Goal: Task Accomplishment & Management: Use online tool/utility

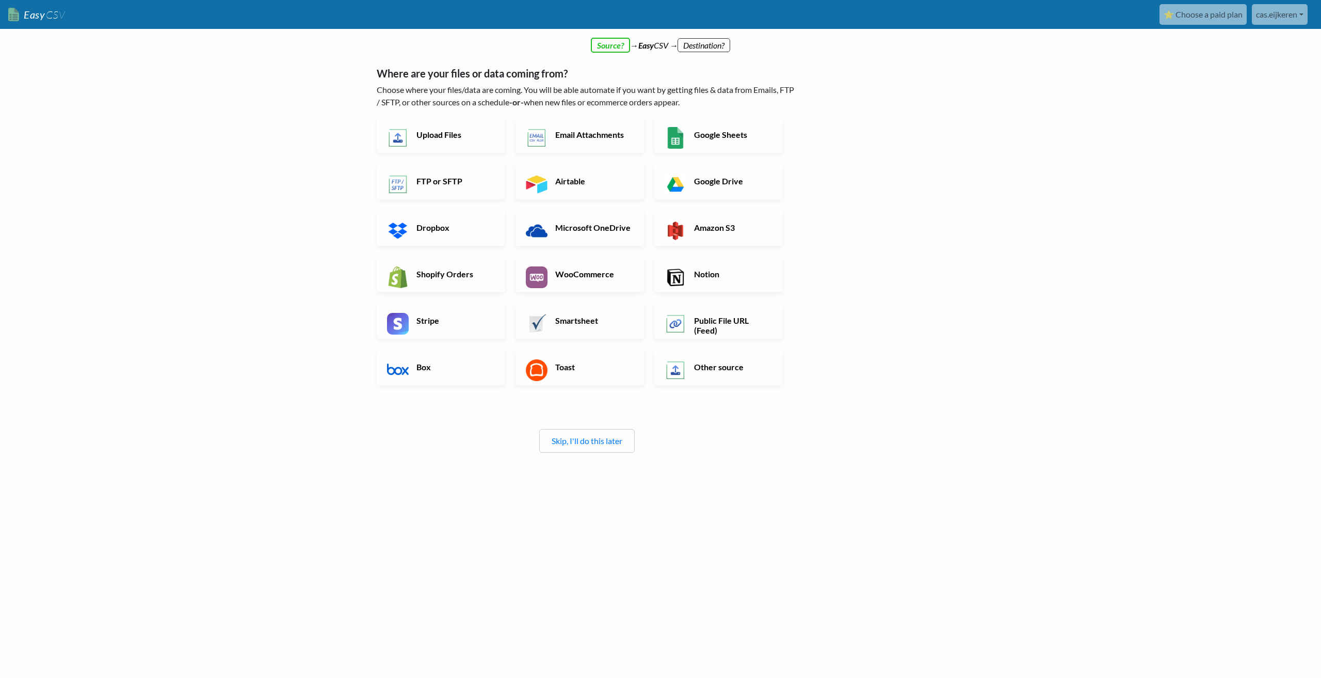
click at [490, 76] on h5 "Where are your files or data coming from?" at bounding box center [587, 73] width 421 height 12
click at [460, 183] on h6 "FTP or SFTP" at bounding box center [454, 181] width 81 height 10
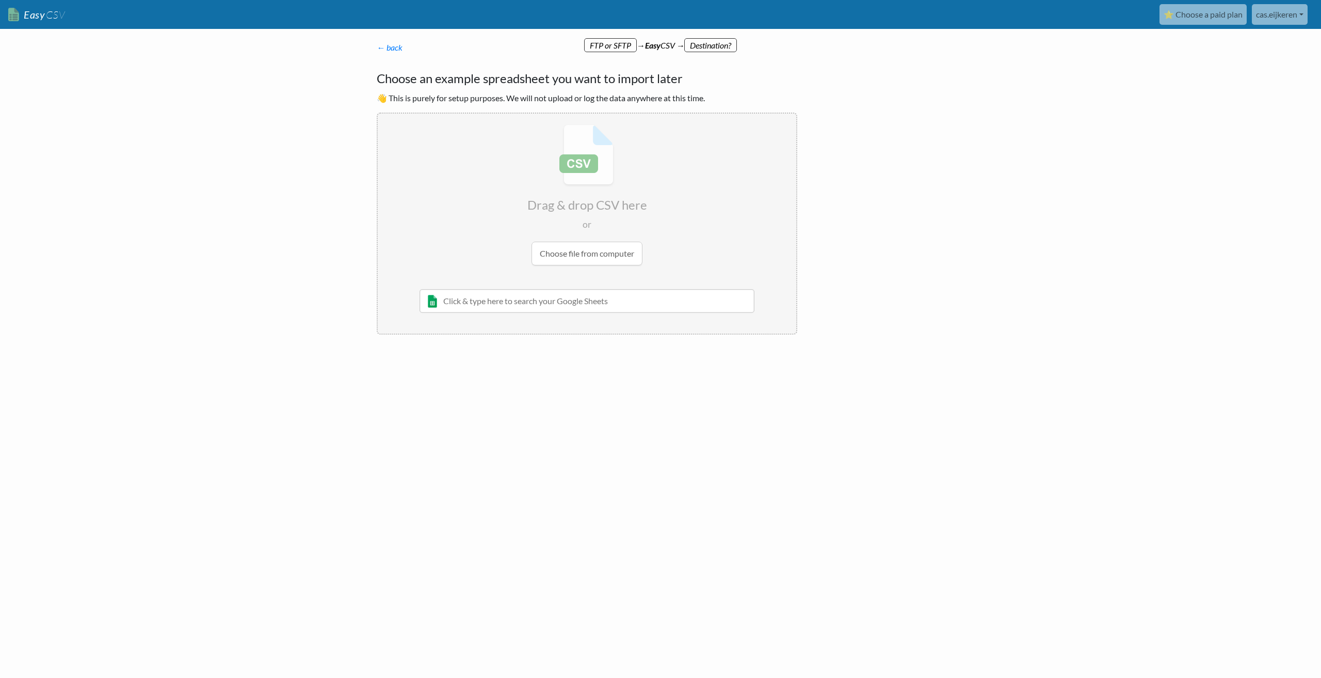
click at [602, 256] on input "file" at bounding box center [587, 195] width 419 height 163
type input "C:\fakepath\voorraadv4.csv"
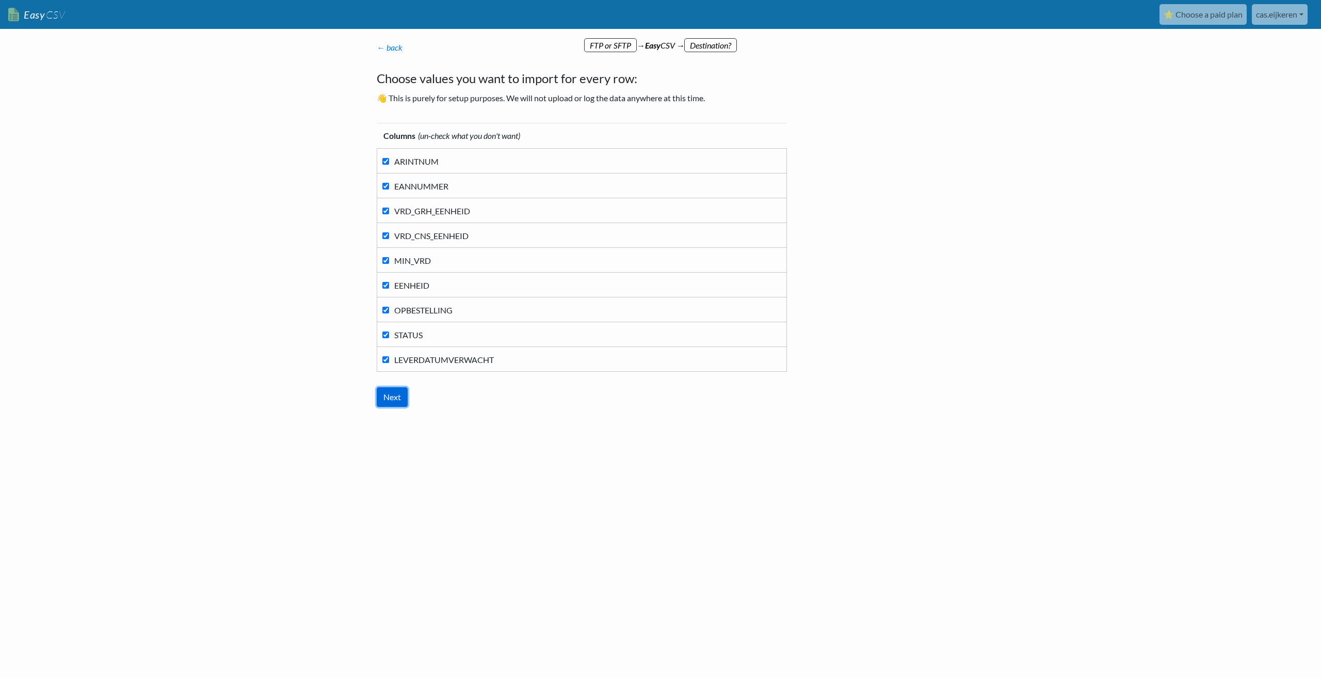
click at [388, 398] on input "Next" at bounding box center [392, 397] width 31 height 20
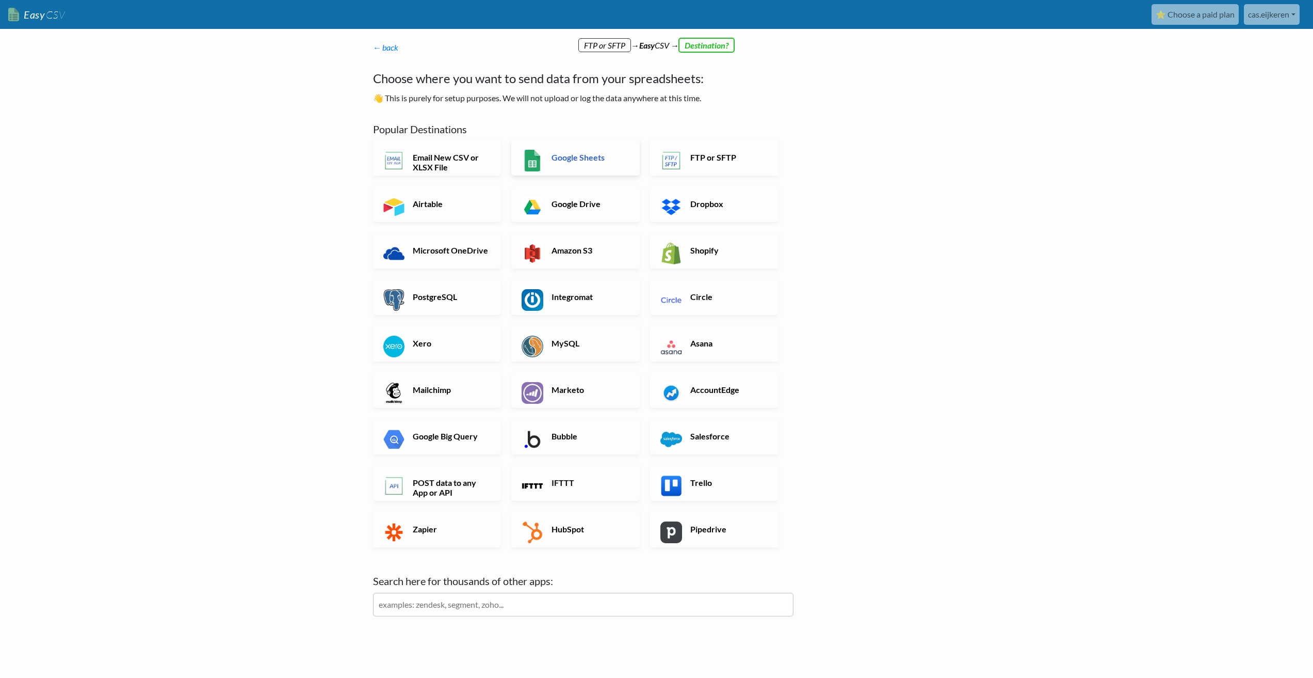
click at [557, 157] on h6 "Google Sheets" at bounding box center [589, 157] width 81 height 10
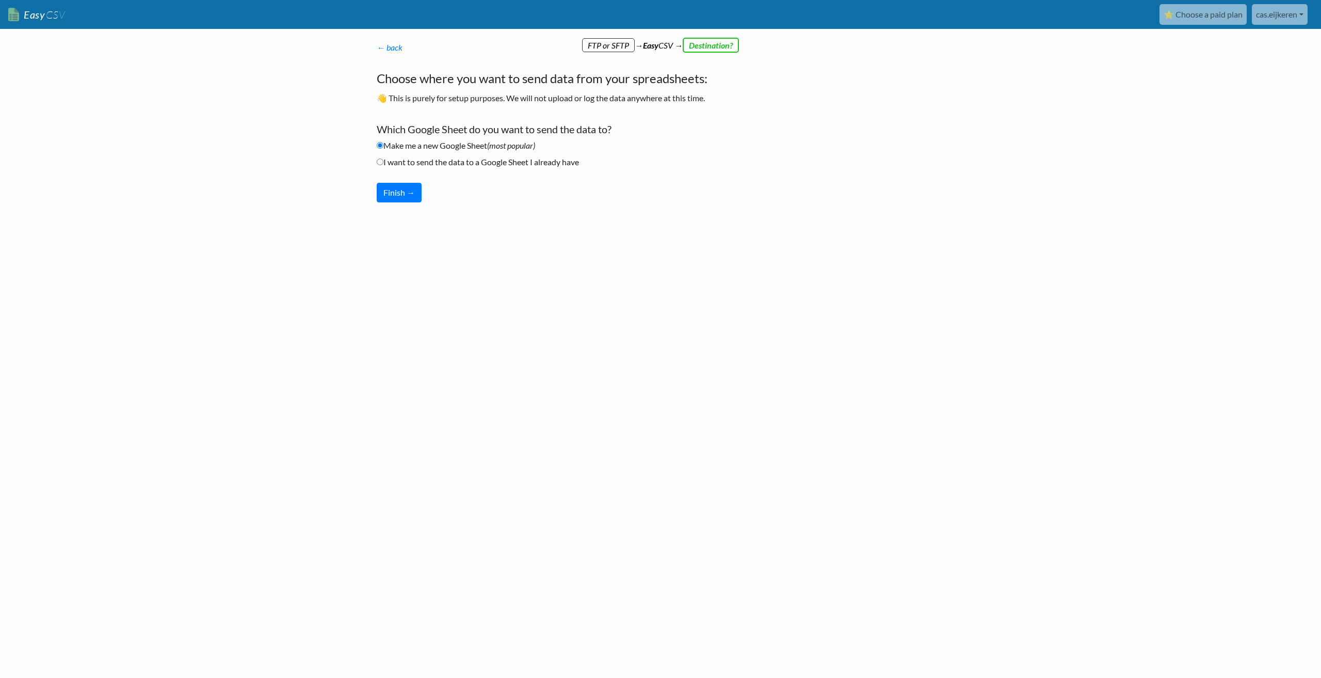
click at [513, 150] on label "Make me a new Google Sheet (most popular)" at bounding box center [456, 145] width 158 height 12
click at [383, 149] on input "Make me a new Google Sheet (most popular)" at bounding box center [380, 145] width 7 height 7
click at [413, 191] on button "Finish →" at bounding box center [399, 193] width 45 height 20
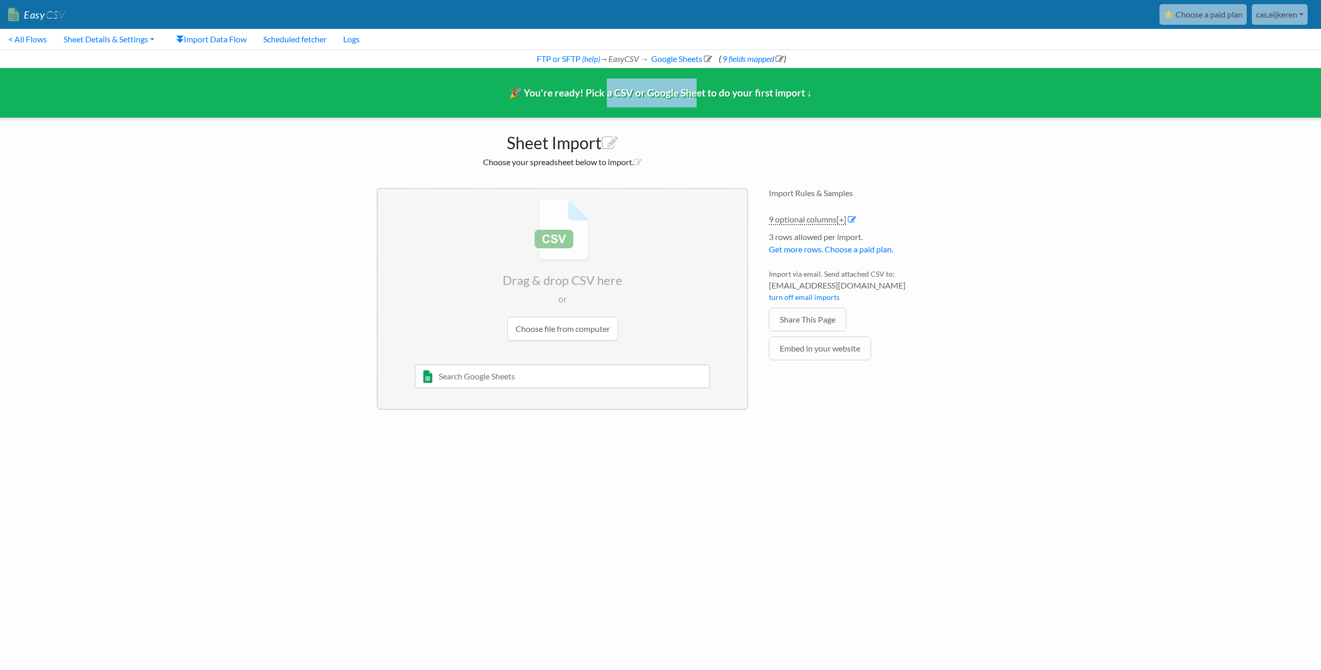
drag, startPoint x: 607, startPoint y: 100, endPoint x: 711, endPoint y: 101, distance: 103.7
click at [705, 101] on div "🎉 You're ready! Pick a CSV or Google Sheet to do your first import ↓" at bounding box center [660, 93] width 1337 height 50
click at [721, 101] on div "🎉 You're ready! Pick a CSV or Google Sheet to do your first import ↓" at bounding box center [660, 93] width 1337 height 50
click at [543, 165] on h2 "Choose your spreadsheet below to import." at bounding box center [563, 162] width 372 height 10
drag, startPoint x: 558, startPoint y: 242, endPoint x: 614, endPoint y: 296, distance: 77.7
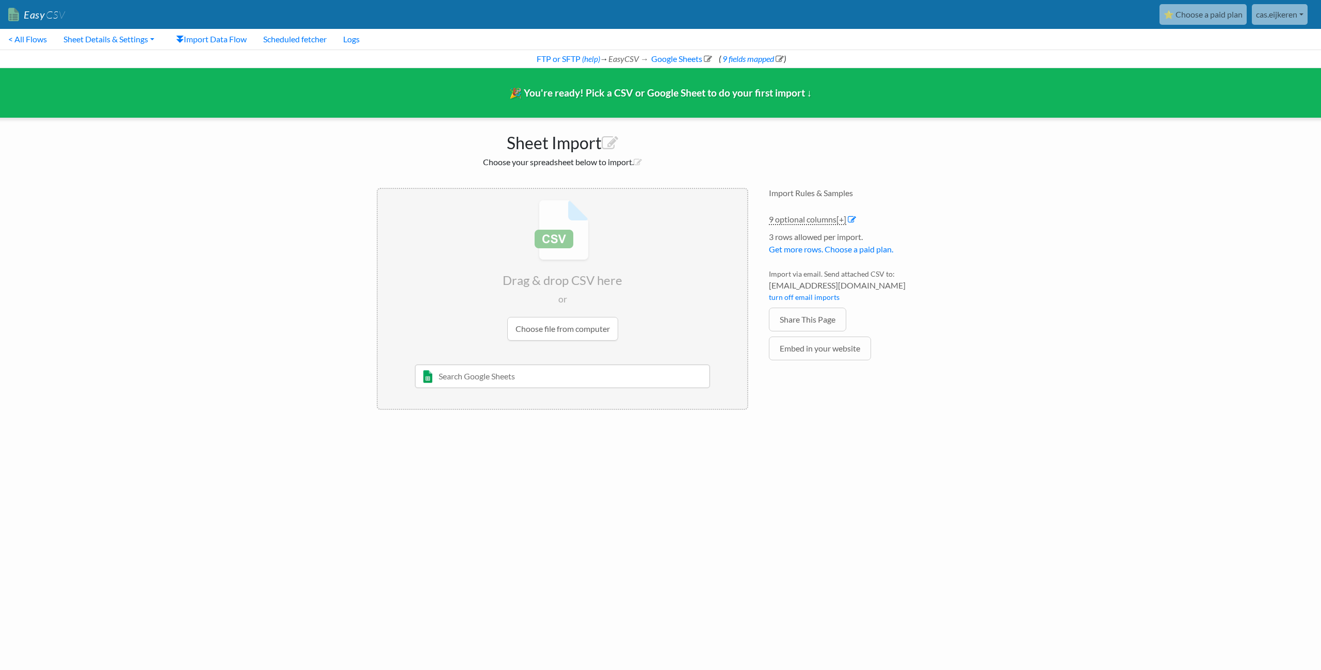
click at [614, 296] on input "file" at bounding box center [562, 270] width 369 height 163
click at [517, 368] on input "text" at bounding box center [563, 376] width 296 height 24
click at [502, 378] on input "text" at bounding box center [563, 376] width 296 height 24
click at [522, 375] on input "text" at bounding box center [563, 376] width 296 height 24
drag, startPoint x: 559, startPoint y: 438, endPoint x: 683, endPoint y: 370, distance: 141.6
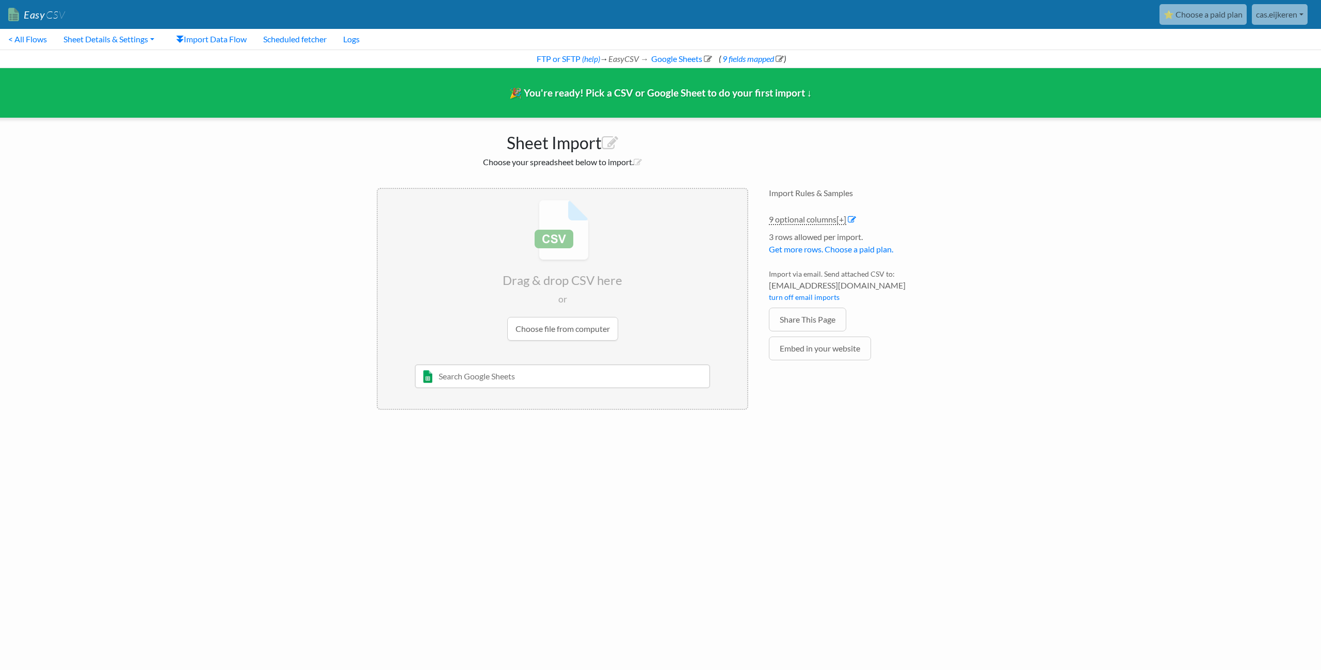
click at [560, 428] on html "Easy CSV ⭐ Choose a paid plan cas.eijkeren Cas Eijkeren All Flows All CSV Gener…" at bounding box center [660, 214] width 1321 height 428
click at [498, 299] on input "file" at bounding box center [562, 270] width 369 height 163
click at [715, 278] on button "Test/Validate" at bounding box center [705, 271] width 63 height 24
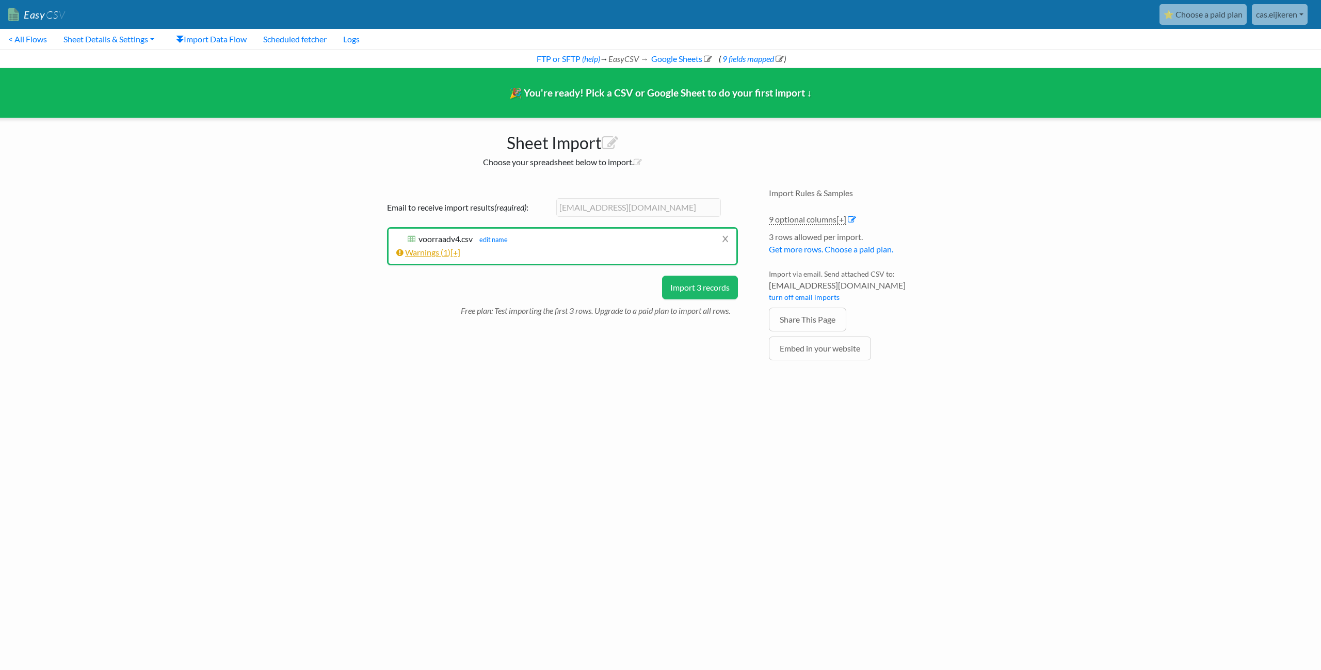
click at [450, 255] on link "Warnings ( 1 ) [+]" at bounding box center [428, 252] width 64 height 10
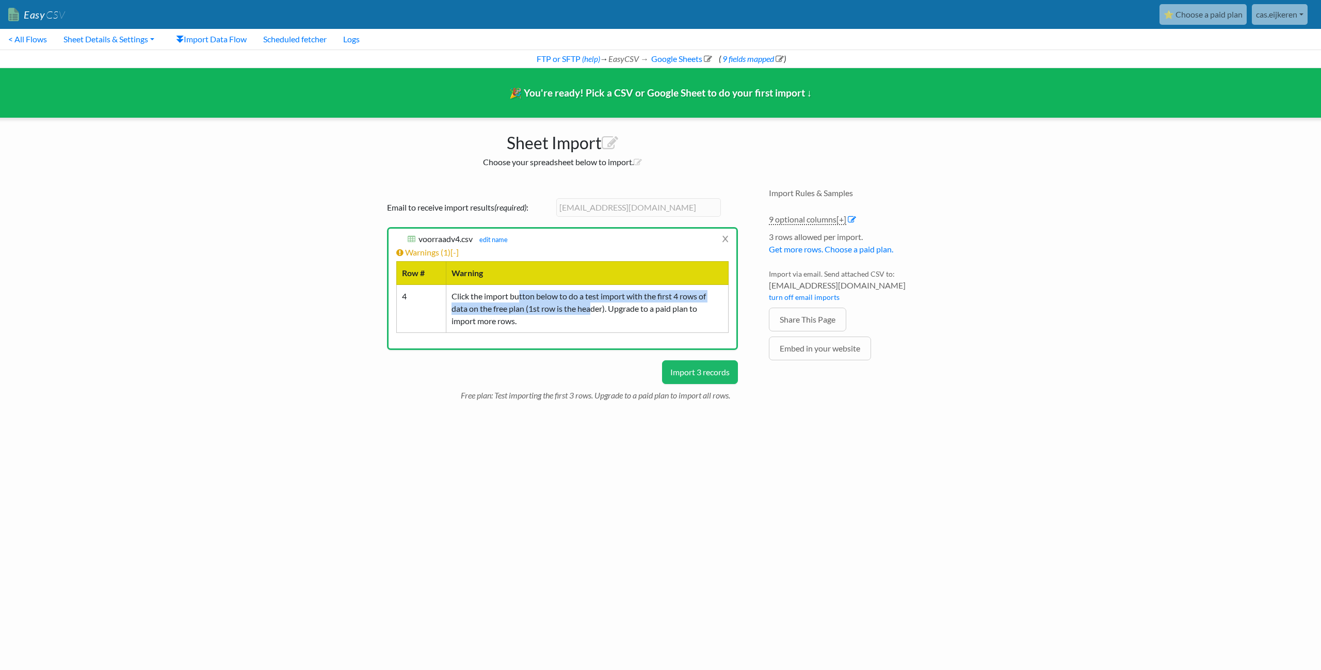
drag, startPoint x: 522, startPoint y: 299, endPoint x: 592, endPoint y: 304, distance: 70.3
click at [592, 304] on td "Click the import button below to do a test import with the first 4 rows of data…" at bounding box center [587, 308] width 282 height 48
click at [535, 329] on td "Click the import button below to do a test import with the first 4 rows of data…" at bounding box center [587, 308] width 282 height 48
click at [535, 328] on td "Click the import button below to do a test import with the first 4 rows of data…" at bounding box center [587, 308] width 282 height 48
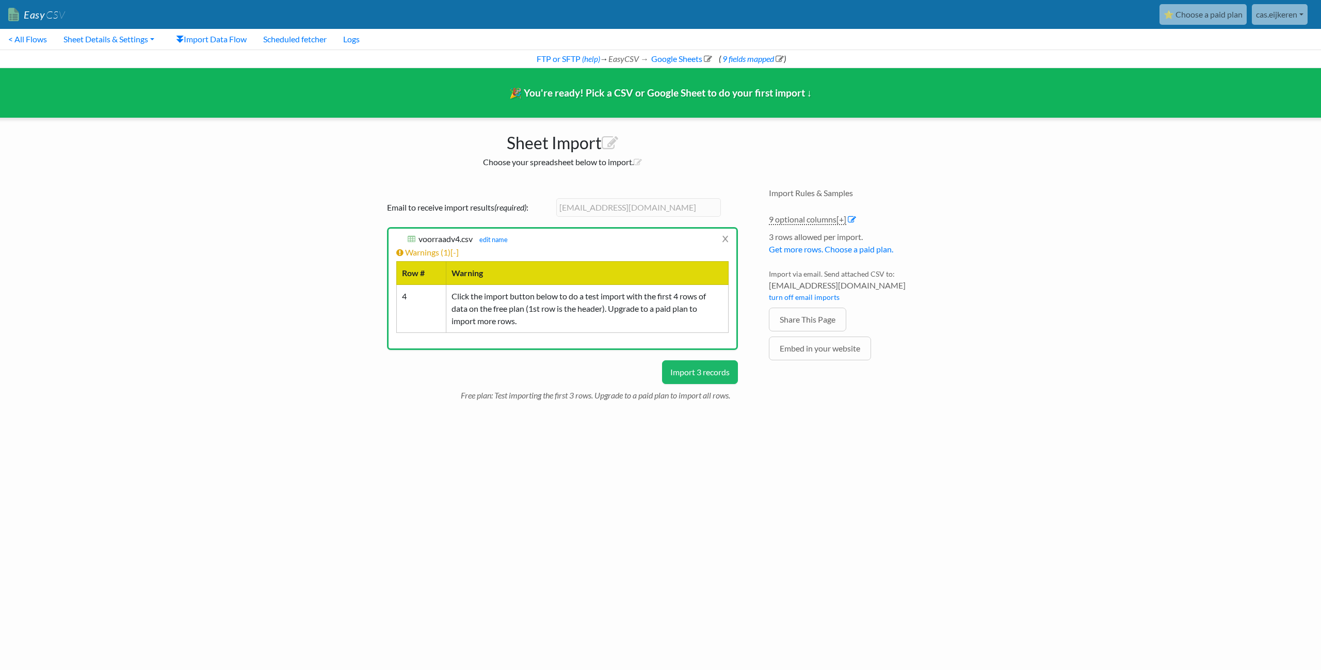
drag, startPoint x: 656, startPoint y: 210, endPoint x: 466, endPoint y: 409, distance: 275.6
click at [466, 409] on div "Drag & drop CSV here or Choose file from computer 10/22/2020 Sheet 1 and such M…" at bounding box center [562, 299] width 392 height 243
drag, startPoint x: 680, startPoint y: 371, endPoint x: 549, endPoint y: 377, distance: 131.2
click at [549, 377] on div "Drag & drop CSV here or Choose file from computer 10/22/2020 Sheet 1 and such M…" at bounding box center [562, 299] width 392 height 243
click at [681, 374] on button "Import 3 records" at bounding box center [700, 372] width 76 height 24
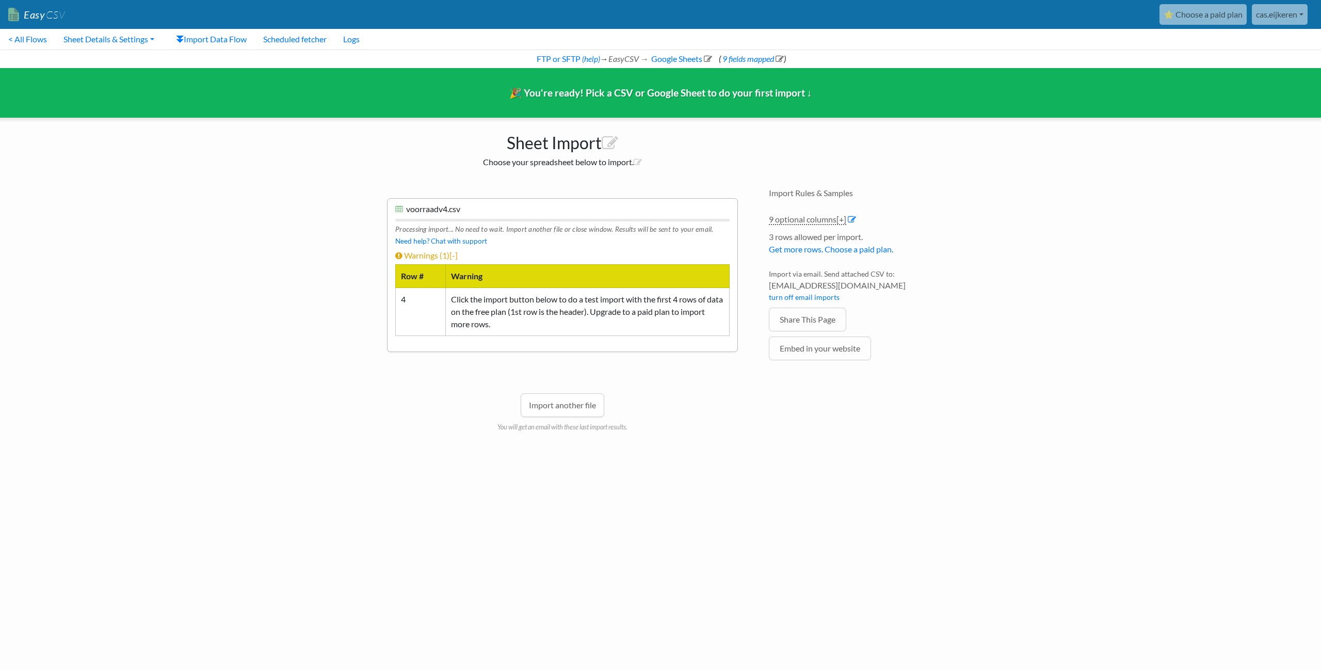
drag, startPoint x: 651, startPoint y: 366, endPoint x: 438, endPoint y: 350, distance: 213.7
click at [438, 350] on li "x voorraadv4.csv voorraadv4.csv edit name Processing import... No need to wait.…" at bounding box center [562, 275] width 351 height 154
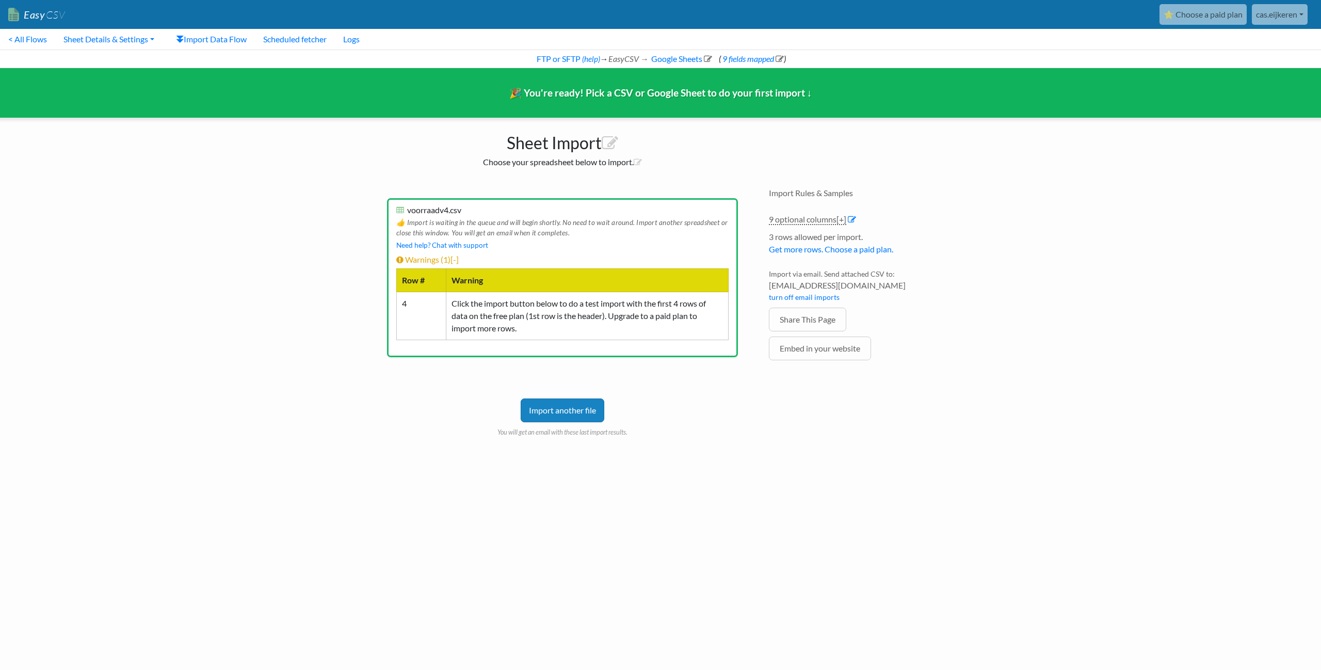
click at [594, 217] on div "👍 Import is waiting in the queue and will begin shortly. No need to wait around…" at bounding box center [562, 227] width 332 height 24
click at [591, 221] on div "👍 Import is waiting in the queue and will begin shortly. No need to wait around…" at bounding box center [562, 227] width 332 height 24
click at [629, 224] on div "👍 Import is waiting in the queue and will begin shortly. No need to wait around…" at bounding box center [562, 227] width 332 height 24
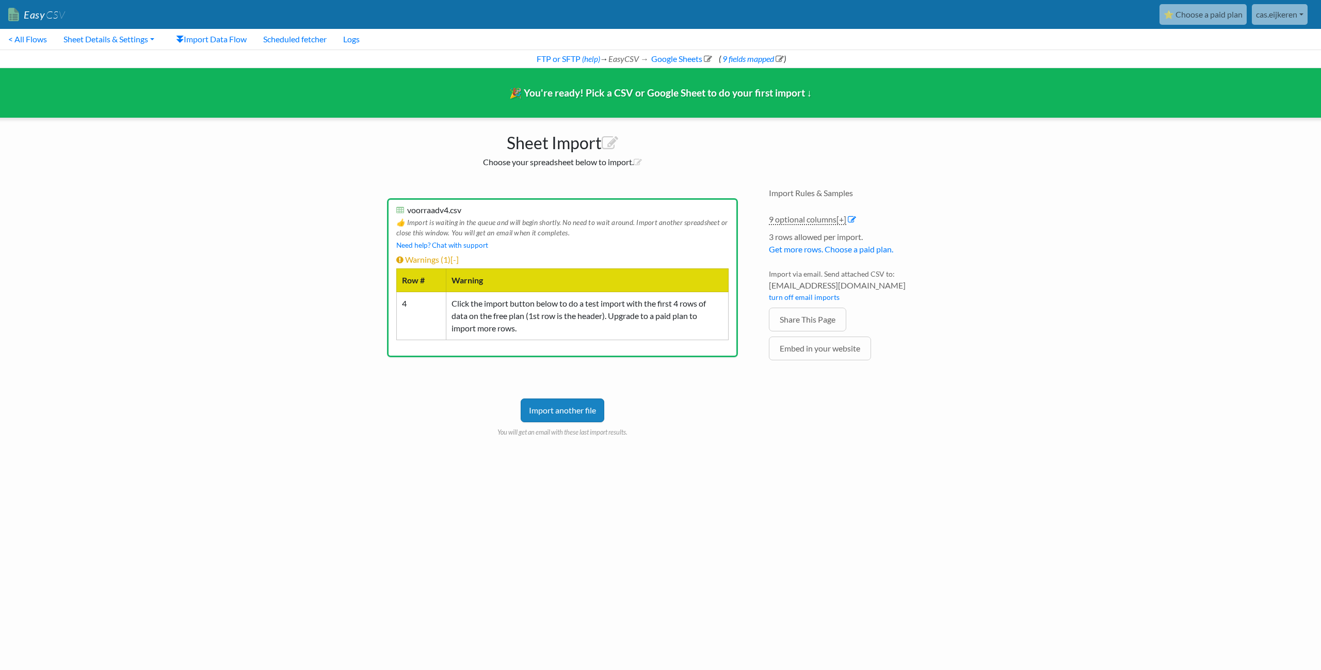
click at [447, 227] on div "👍 Import is waiting in the queue and will begin shortly. No need to wait around…" at bounding box center [562, 227] width 332 height 24
click at [539, 229] on div "👍 Import is waiting in the queue and will begin shortly. No need to wait around…" at bounding box center [562, 227] width 332 height 24
click at [706, 360] on div "Email to receive import results (required) : cas.eijkeren@gmail.com x voorraadv…" at bounding box center [563, 322] width 372 height 268
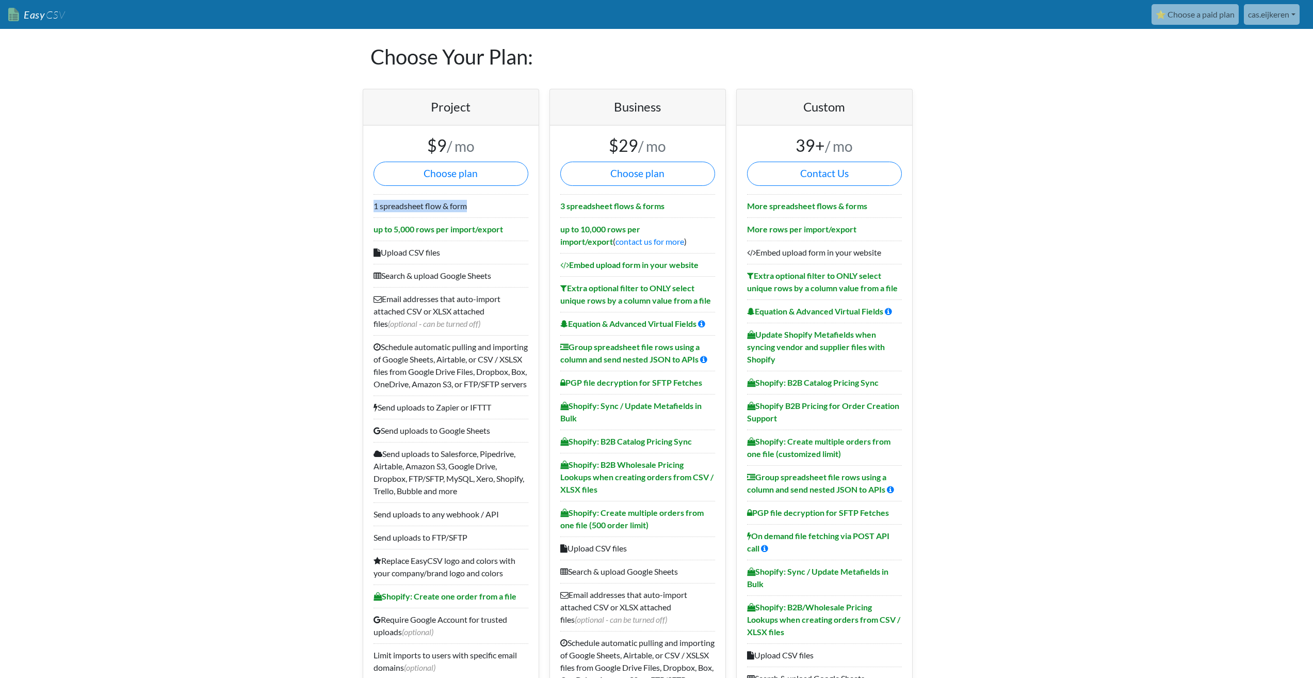
drag, startPoint x: 482, startPoint y: 210, endPoint x: 340, endPoint y: 212, distance: 141.9
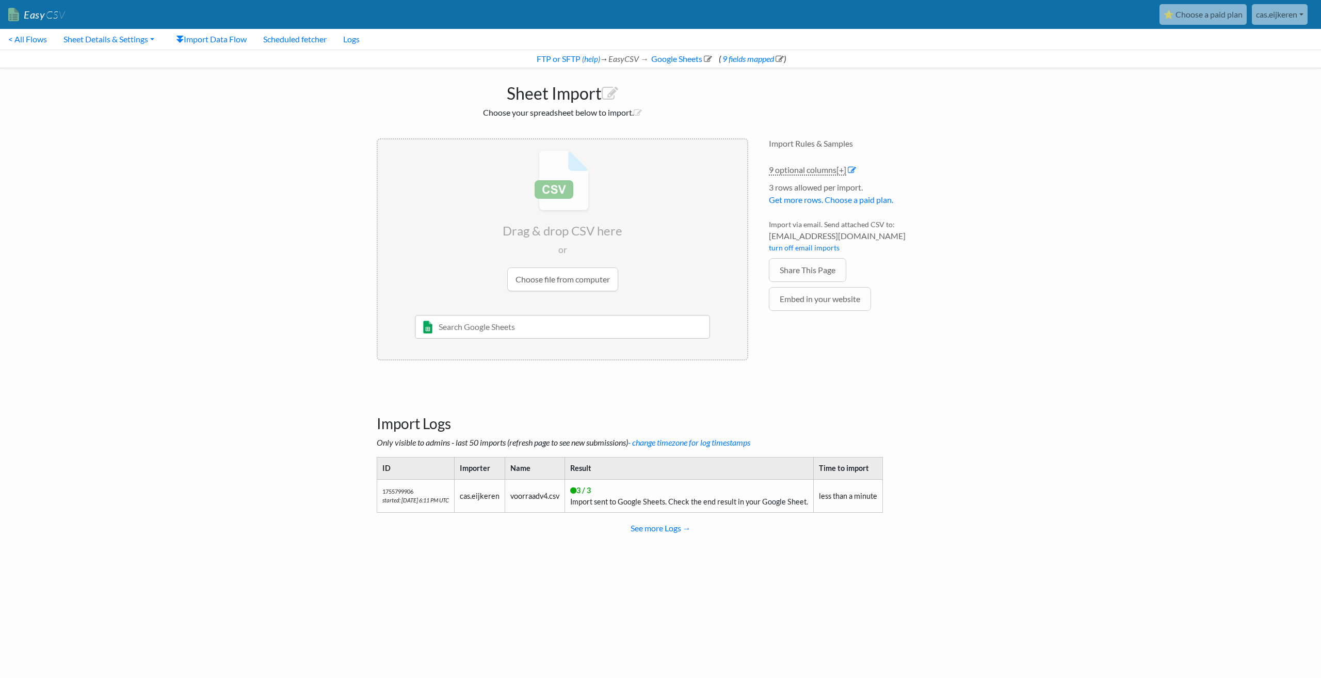
click at [840, 492] on td "less than a minute" at bounding box center [848, 495] width 69 height 33
click at [856, 496] on td "less than a minute" at bounding box center [848, 495] width 69 height 33
click at [968, 439] on body "Easy CSV ⭐ Choose a paid plan cas.eijkeren Cas Eijkeren All Flows All CSV Gener…" at bounding box center [660, 281] width 1321 height 562
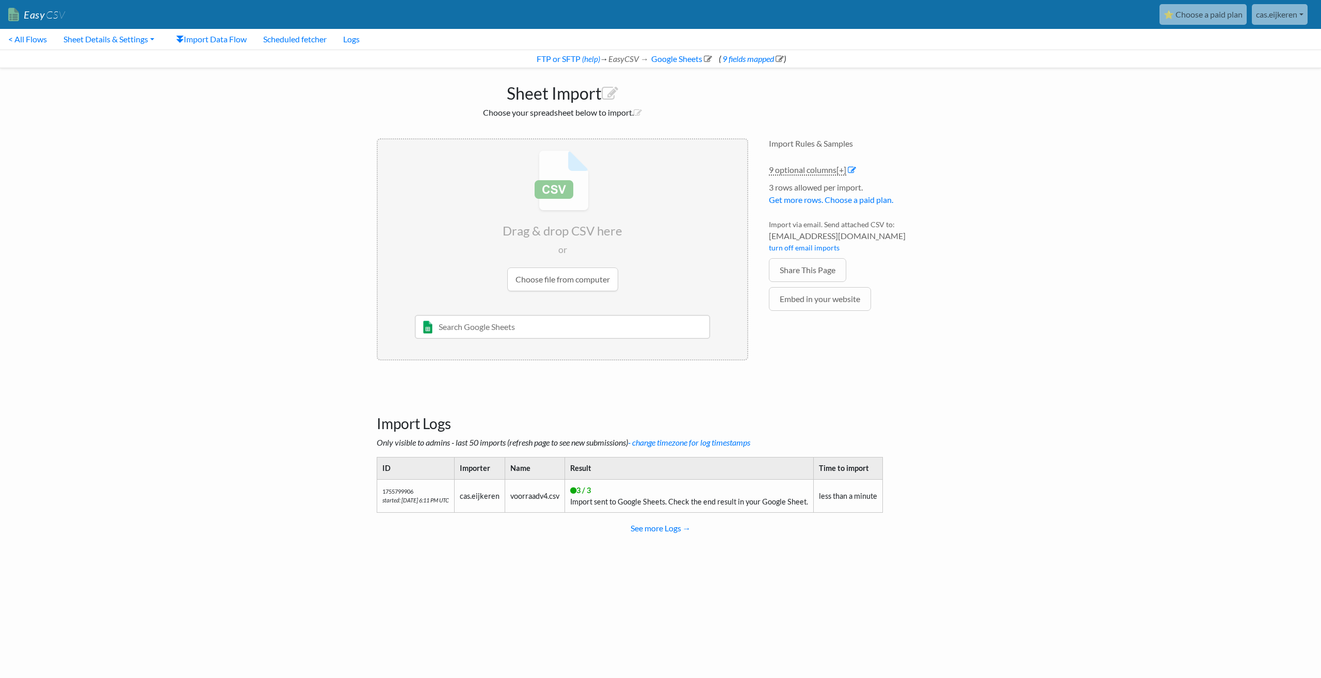
click at [887, 411] on h3 "Import Logs" at bounding box center [661, 410] width 568 height 43
click at [857, 499] on td "less than a minute" at bounding box center [848, 495] width 69 height 33
click at [977, 316] on body "Easy CSV ⭐ Choose a paid plan cas.eijkeren Cas Eijkeren All Flows All CSV Gener…" at bounding box center [660, 281] width 1321 height 562
click at [896, 429] on h3 "Import Logs" at bounding box center [661, 410] width 568 height 43
click at [872, 427] on h3 "Import Logs" at bounding box center [661, 410] width 568 height 43
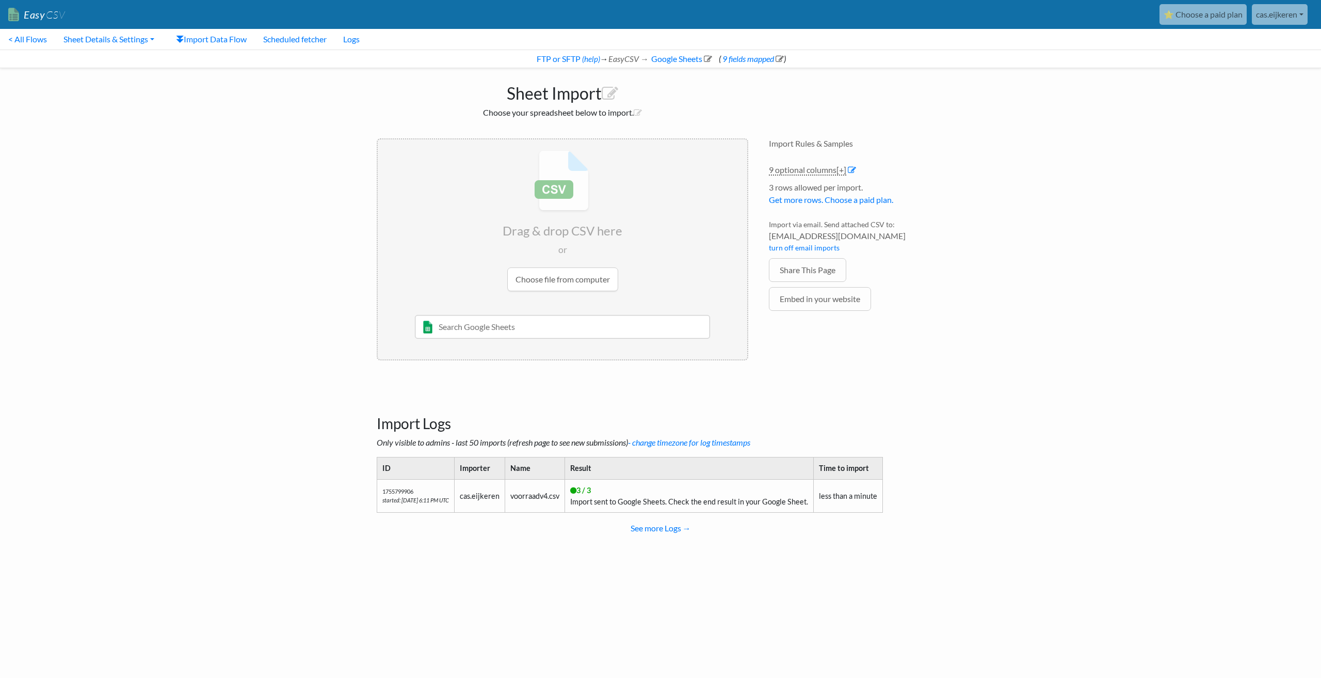
click at [836, 499] on td "less than a minute" at bounding box center [848, 495] width 69 height 33
click at [375, 570] on html "Easy CSV ⭐ Choose a paid plan cas.eijkeren Cas Eijkeren All Flows All CSV Gener…" at bounding box center [660, 285] width 1321 height 570
click at [737, 570] on html "Easy CSV ⭐ Choose a paid plan cas.eijkeren Cas Eijkeren All Flows All CSV Gener…" at bounding box center [660, 285] width 1321 height 570
click at [254, 409] on body "Easy CSV ⭐ Choose a paid plan cas.eijkeren Cas Eijkeren All Flows All CSV Gener…" at bounding box center [660, 281] width 1321 height 562
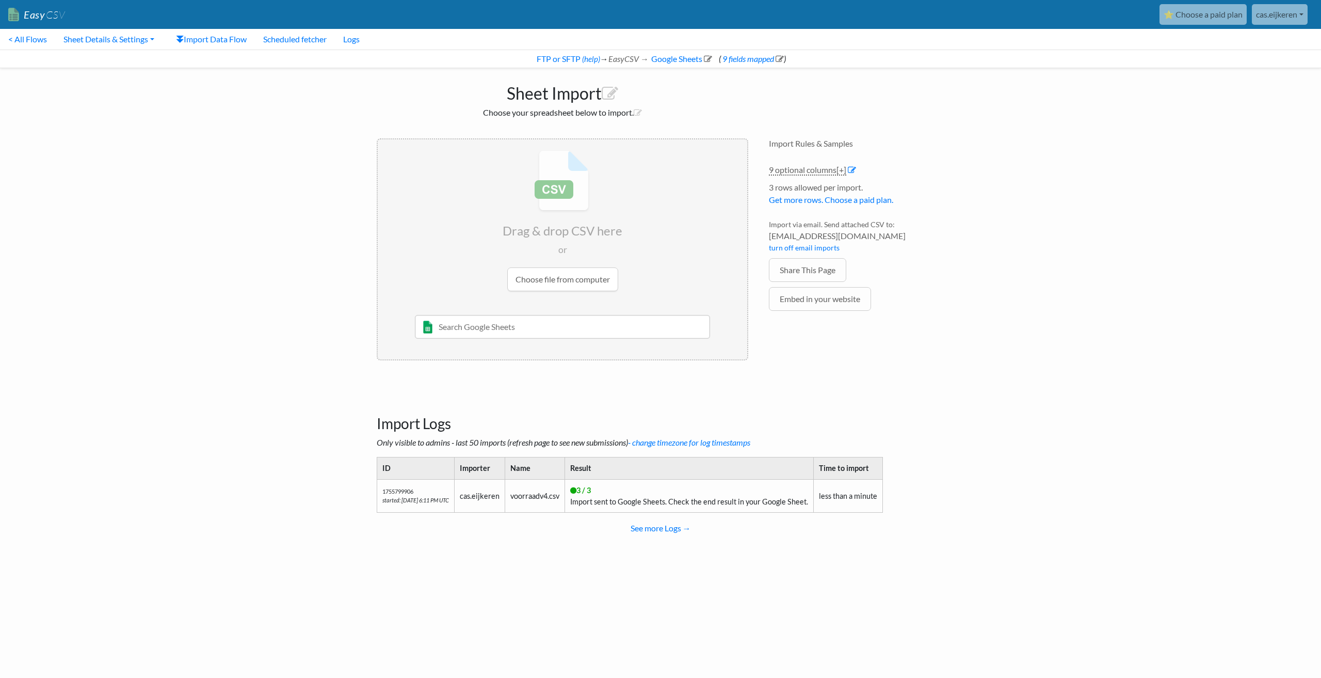
click at [254, 409] on body "Easy CSV ⭐ Choose a paid plan cas.eijkeren Cas Eijkeren All Flows All CSV Gener…" at bounding box center [660, 281] width 1321 height 562
click at [253, 409] on body "Easy CSV ⭐ Choose a paid plan cas.eijkeren Cas Eijkeren All Flows All CSV Gener…" at bounding box center [660, 281] width 1321 height 562
click at [901, 388] on div "Import Logs Only visible to admins - last 50 imports (refresh page to see new s…" at bounding box center [660, 470] width 588 height 183
click at [897, 386] on div "Import Logs Only visible to admins - last 50 imports (refresh page to see new s…" at bounding box center [660, 470] width 588 height 183
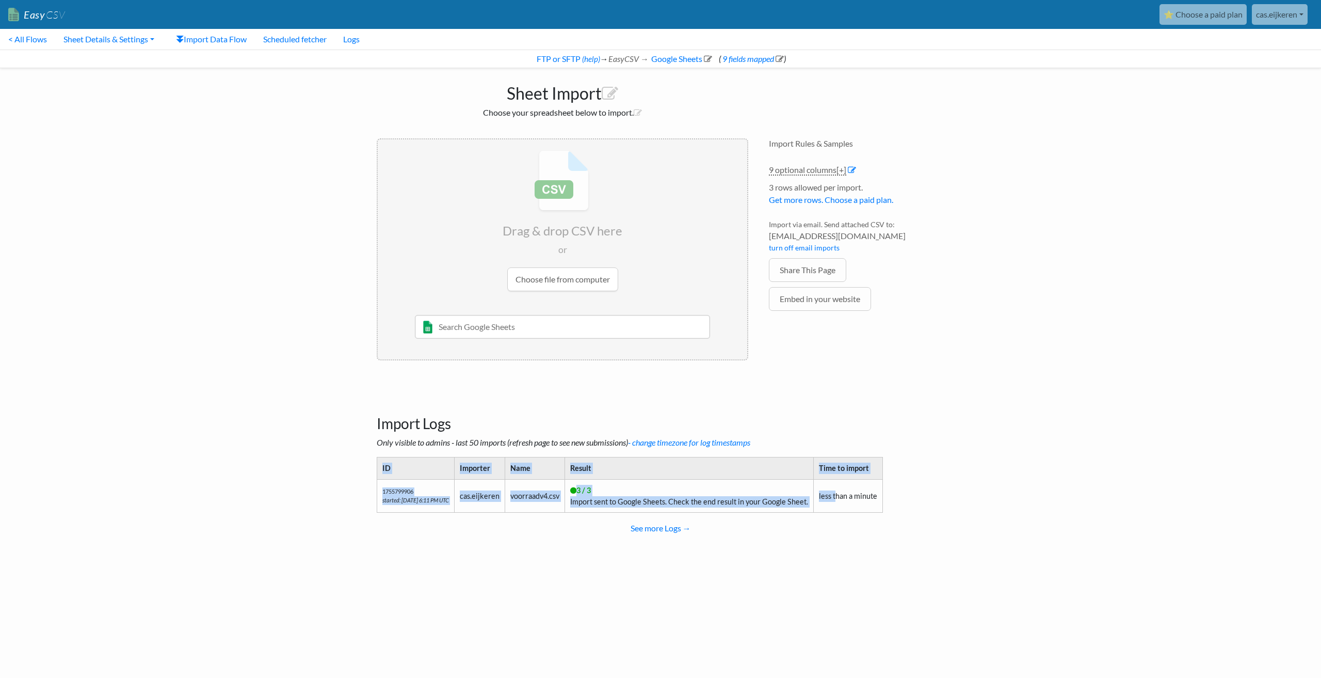
drag, startPoint x: 846, startPoint y: 498, endPoint x: 928, endPoint y: 500, distance: 82.1
click at [921, 500] on div "Import Logs Only visible to admins - last 50 imports (refresh page to see new s…" at bounding box center [660, 470] width 588 height 183
click at [928, 500] on div "Import Logs Only visible to admins - last 50 imports (refresh page to see new s…" at bounding box center [660, 470] width 588 height 183
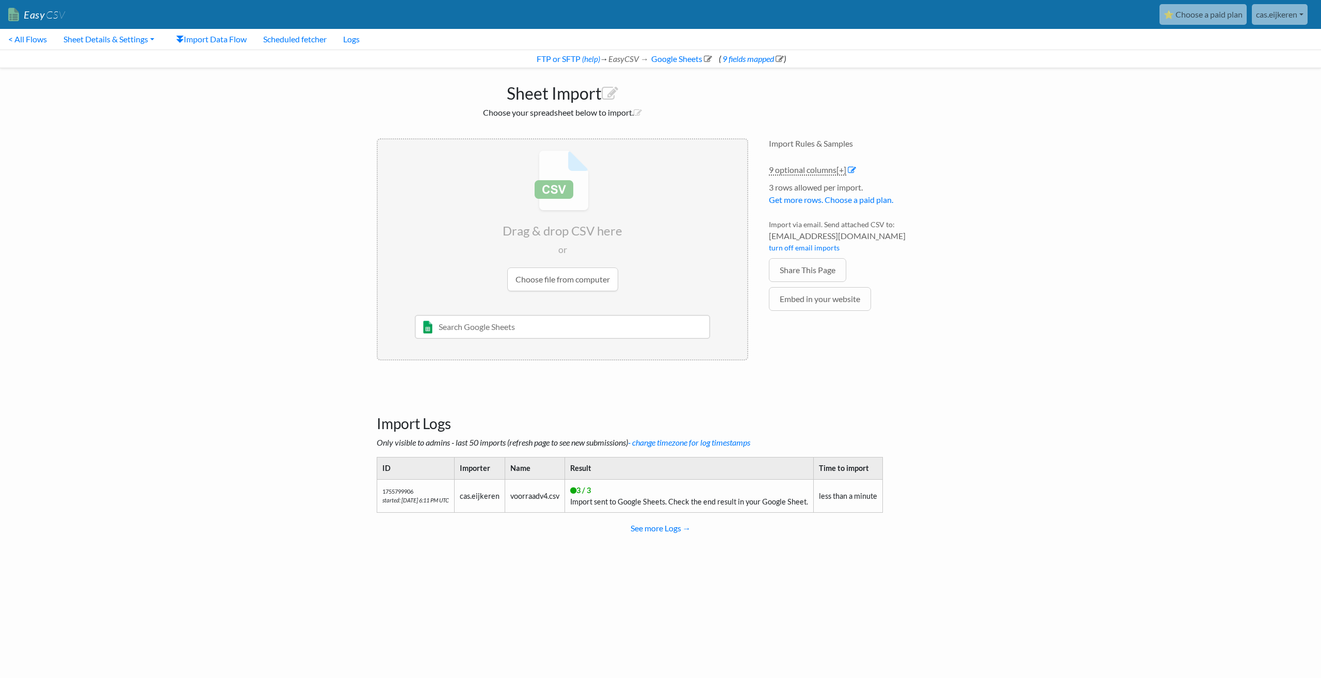
drag, startPoint x: 525, startPoint y: 503, endPoint x: 532, endPoint y: 493, distance: 12.2
click at [525, 503] on td "voorraadv4.csv" at bounding box center [535, 495] width 60 height 33
click at [534, 492] on td "voorraadv4.csv" at bounding box center [535, 495] width 60 height 33
click at [473, 496] on td "cas.eijkeren" at bounding box center [480, 495] width 51 height 33
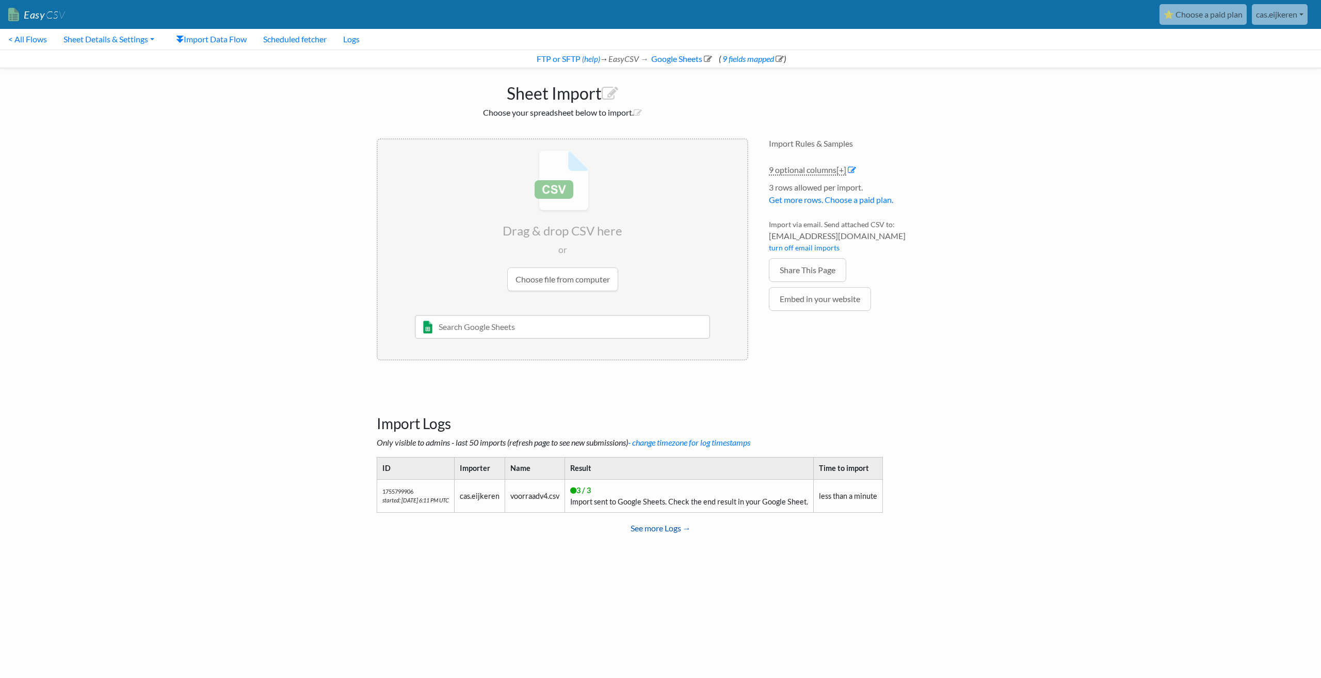
click at [651, 528] on link "See more Logs →" at bounding box center [661, 528] width 568 height 21
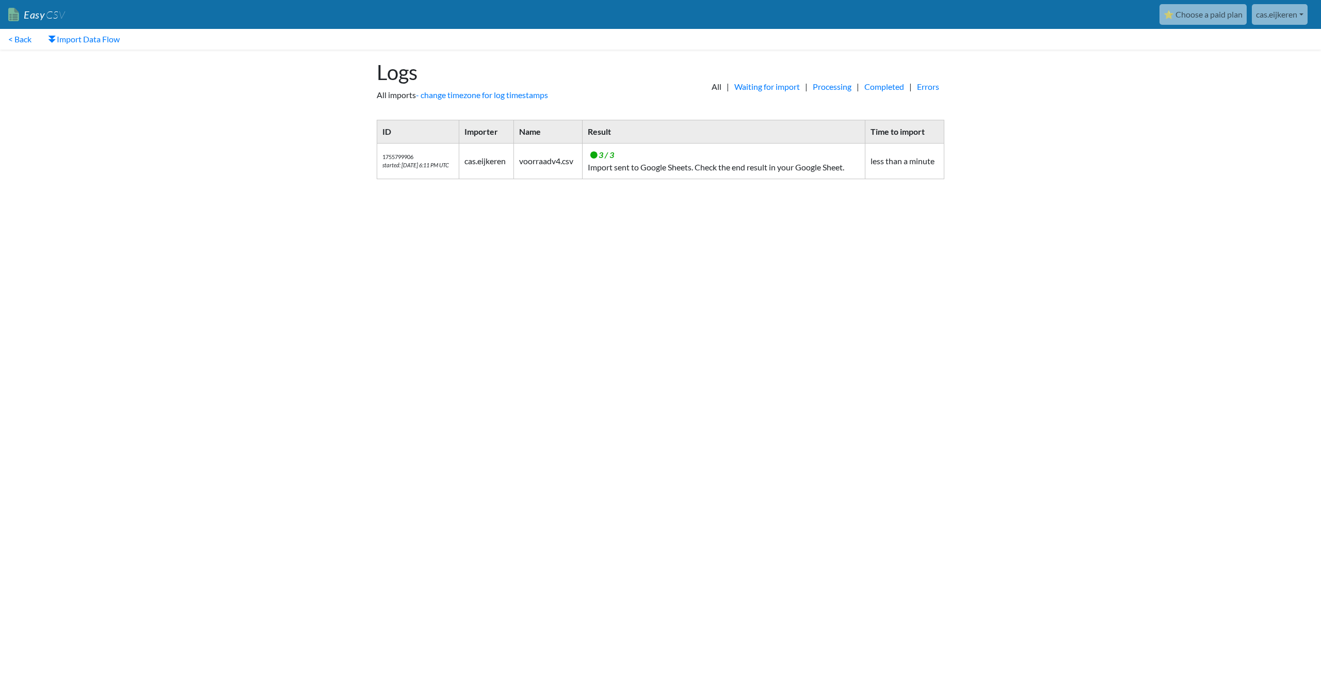
click at [889, 164] on td "less than a minute" at bounding box center [904, 161] width 79 height 36
click at [1009, 175] on body "Easy CSV ⭐ Choose a paid plan cas.eijkeren Cas Eijkeren All Flows All CSV Gener…" at bounding box center [660, 94] width 1321 height 189
click at [746, 198] on html "Easy CSV ⭐ Choose a paid plan cas.eijkeren Cas Eijkeren All Flows All CSV Gener…" at bounding box center [660, 99] width 1321 height 198
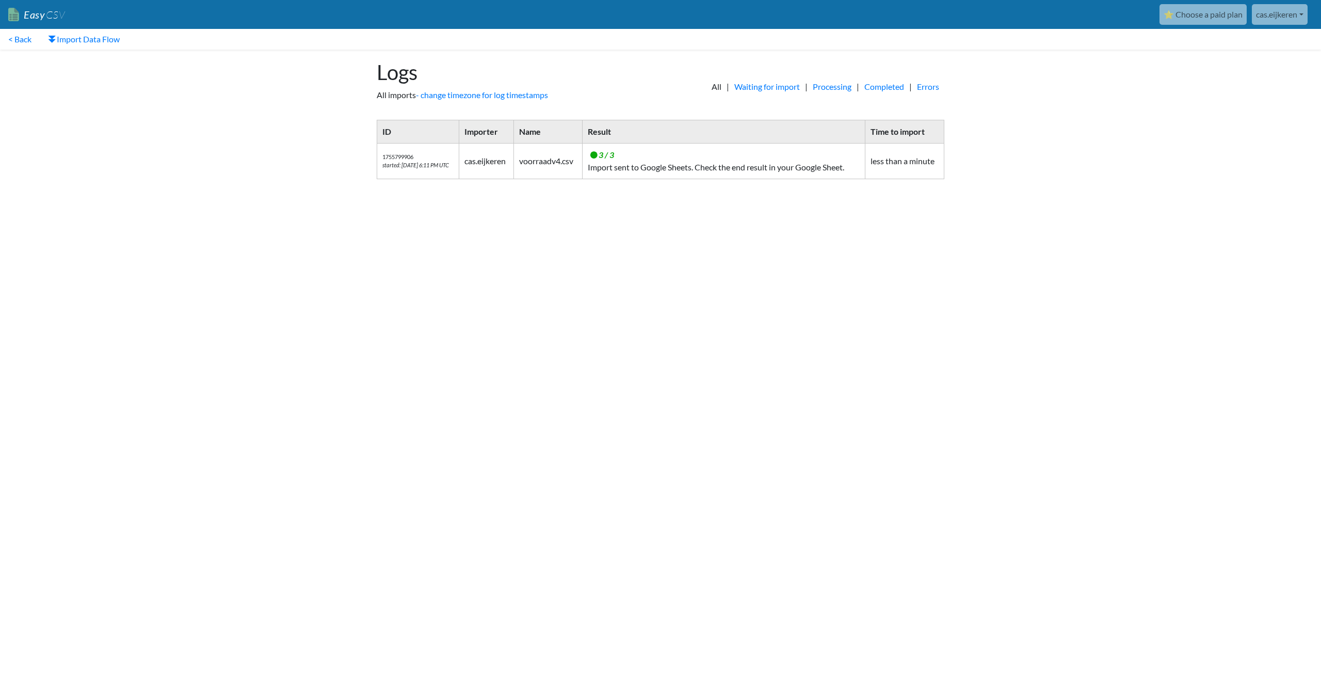
click at [909, 198] on html "Easy CSV ⭐ Choose a paid plan cas.eijkeren Cas Eijkeren All Flows All CSV Gener…" at bounding box center [660, 99] width 1321 height 198
